Goal: Task Accomplishment & Management: Manage account settings

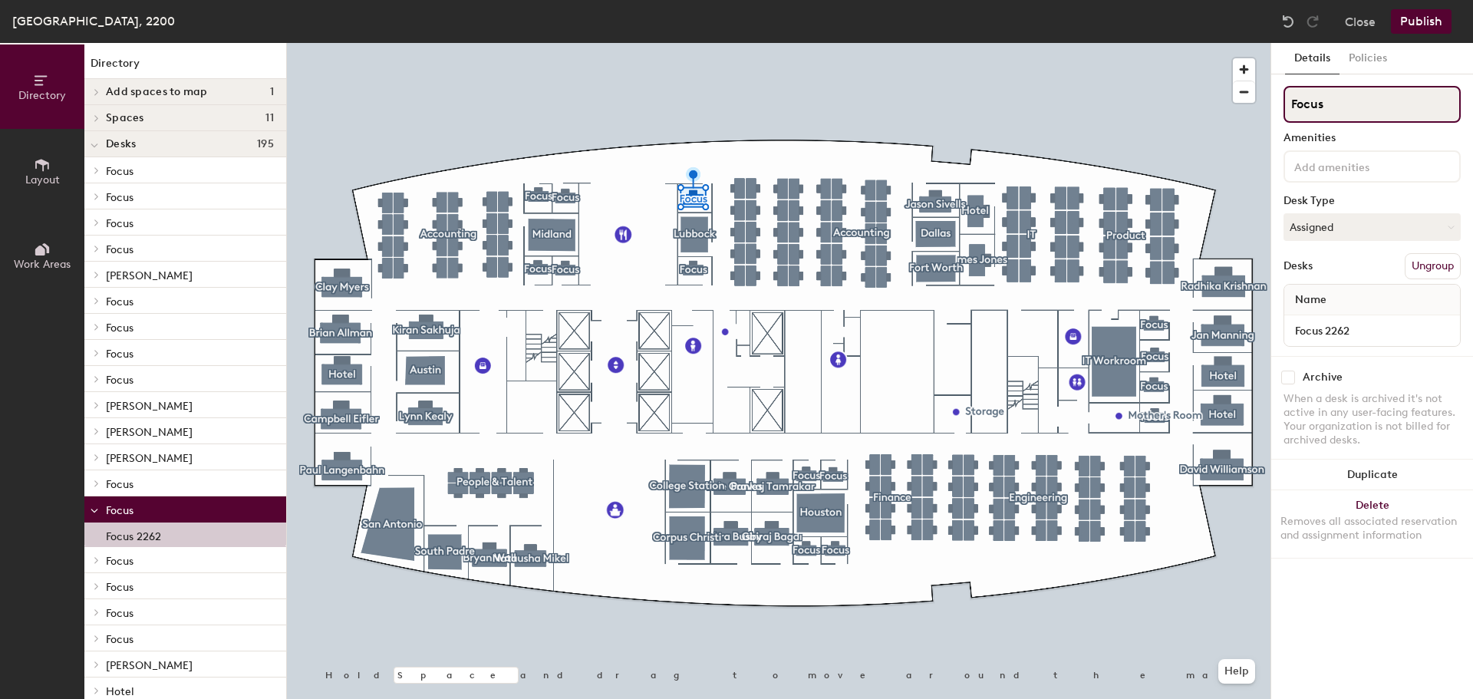
drag, startPoint x: 1353, startPoint y: 110, endPoint x: 1281, endPoint y: 106, distance: 72.3
click at [1281, 106] on div "Details Policies Focus Amenities Desk Type Assigned Desks Ungroup Name Focus 22…" at bounding box center [1372, 371] width 202 height 656
paste input "[PERSON_NAME]"
type input "[PERSON_NAME]"
click at [1422, 15] on button "Publish" at bounding box center [1421, 21] width 61 height 25
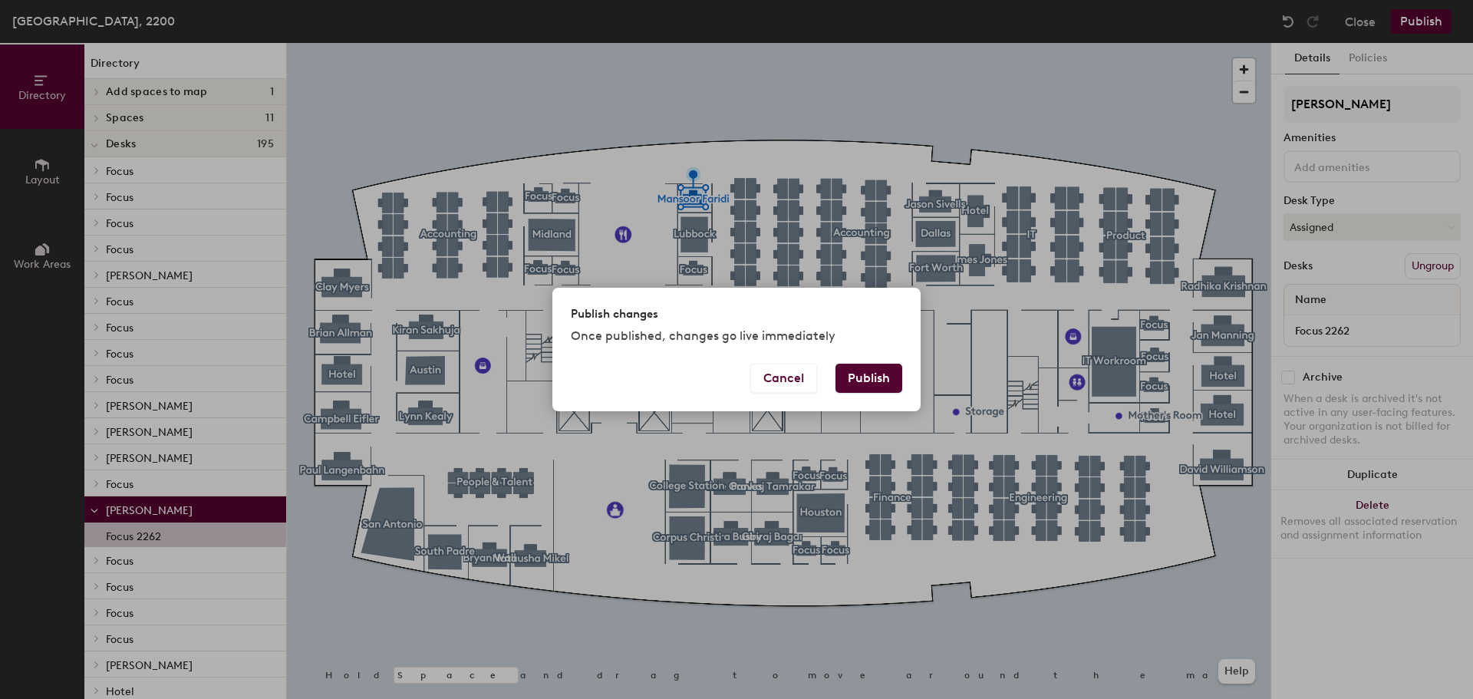
click at [860, 380] on button "Publish" at bounding box center [868, 378] width 67 height 29
